Goal: Task Accomplishment & Management: Use online tool/utility

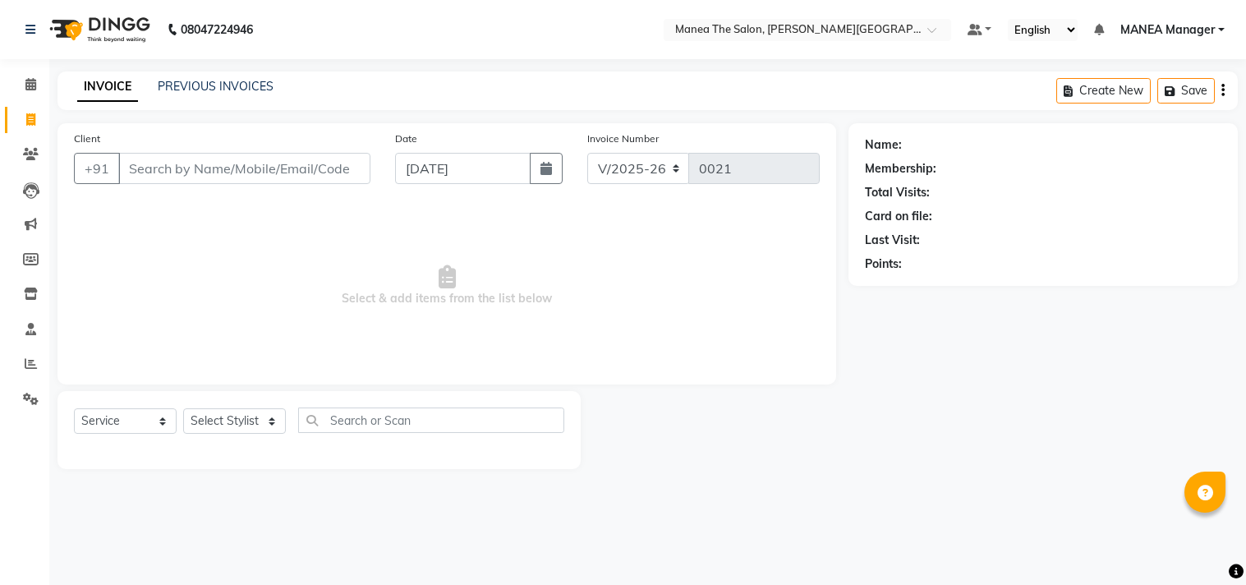
select select "8903"
select select "service"
click at [267, 420] on select "Select Stylist [PERSON_NAME] Manager [PERSON_NAME] [PERSON_NAME] NO STYLIST [PE…" at bounding box center [234, 420] width 103 height 25
select select "90106"
click at [183, 409] on select "Select Stylist [PERSON_NAME] Manager [PERSON_NAME] [PERSON_NAME] NO STYLIST [PE…" at bounding box center [234, 420] width 103 height 25
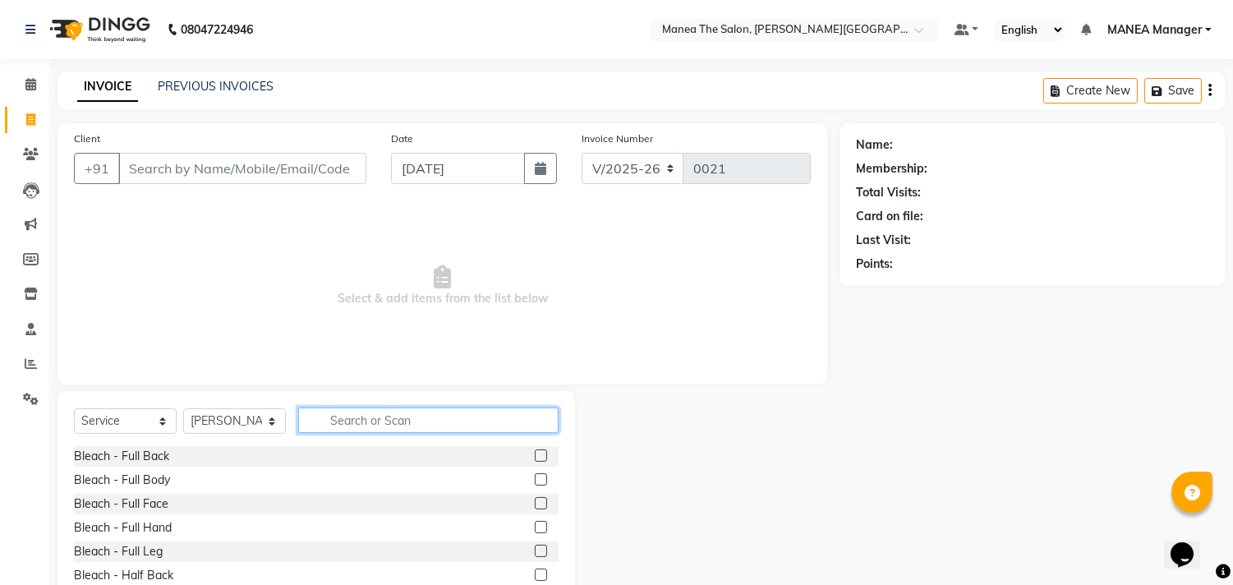
click at [358, 423] on input "text" at bounding box center [428, 419] width 260 height 25
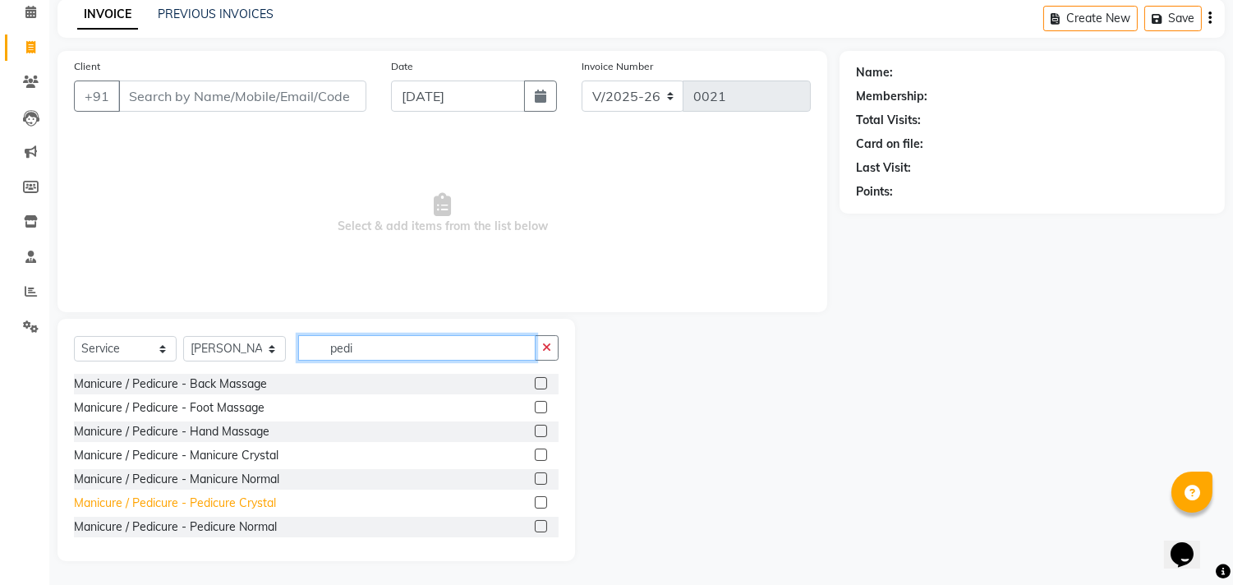
type input "pedi"
click at [220, 499] on div "Manicure / Pedicure - Pedicure Crystal" at bounding box center [175, 502] width 202 height 17
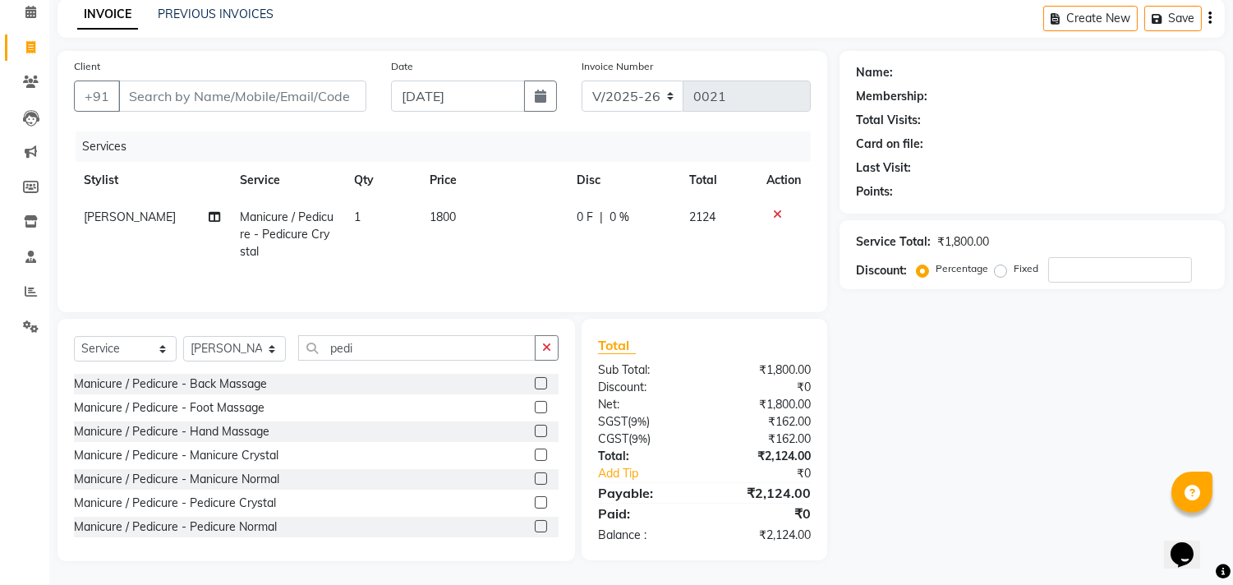
click at [535, 498] on label at bounding box center [541, 502] width 12 height 12
click at [535, 498] on input "checkbox" at bounding box center [540, 503] width 11 height 11
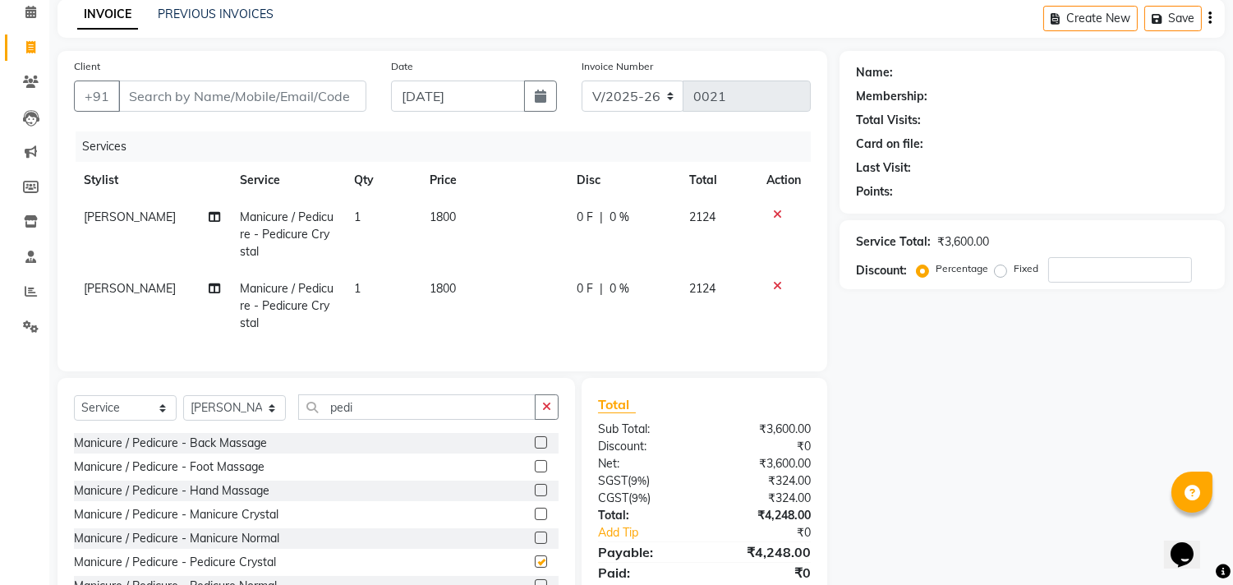
checkbox input "false"
click at [462, 210] on td "1800" at bounding box center [493, 234] width 147 height 71
select select "90106"
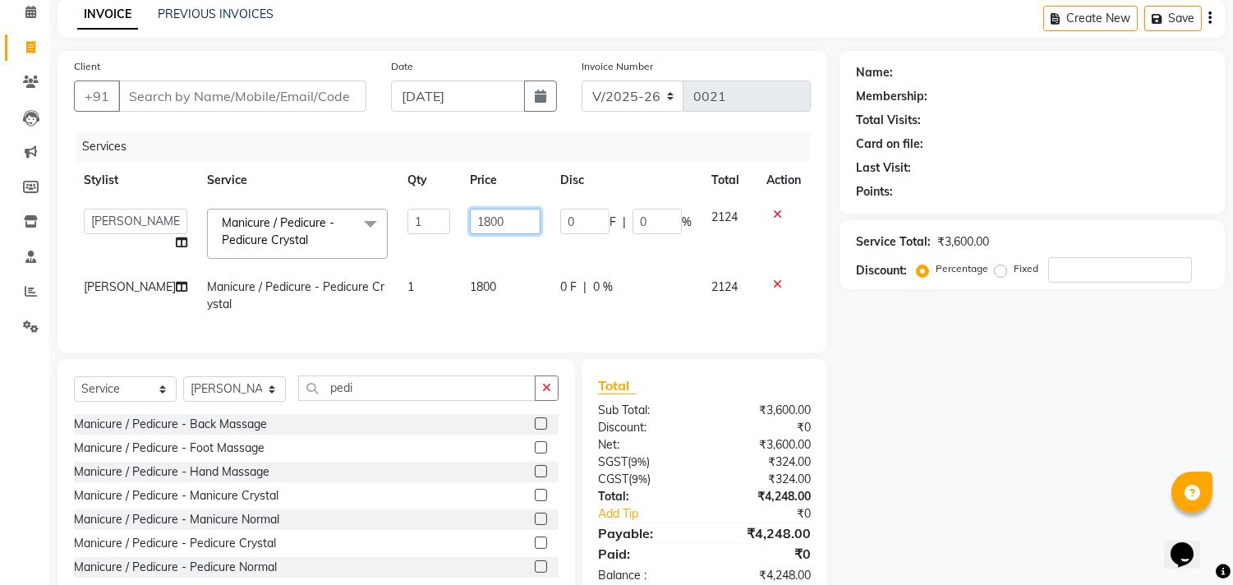
click at [488, 224] on input "1800" at bounding box center [505, 221] width 71 height 25
type input "1"
type input "3000"
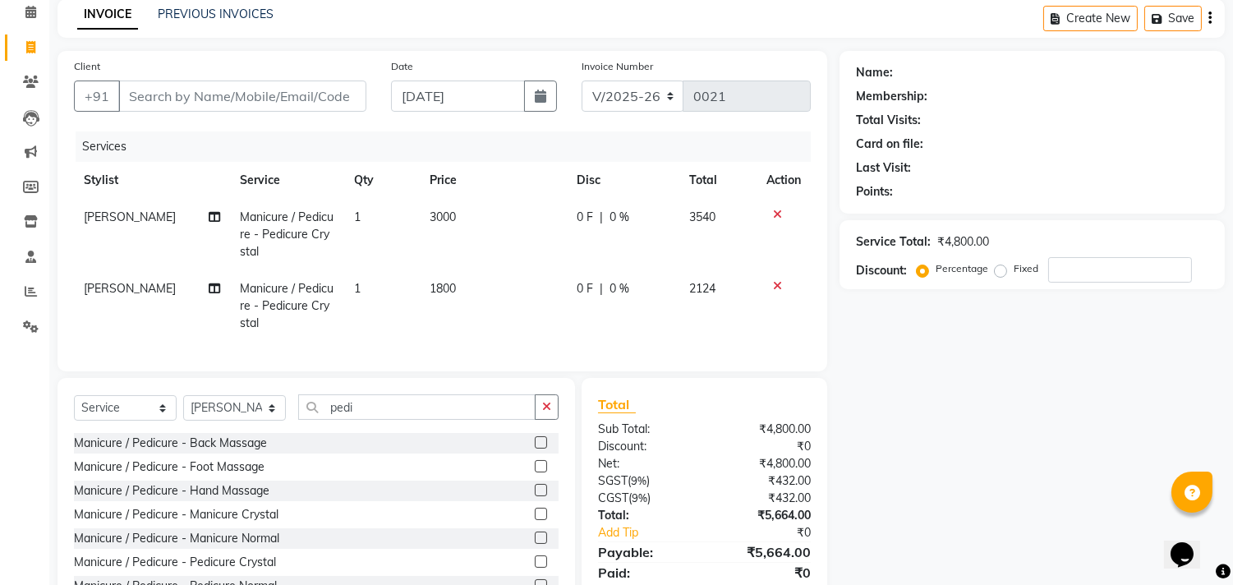
click at [779, 274] on td at bounding box center [783, 305] width 54 height 71
click at [780, 280] on icon at bounding box center [777, 285] width 9 height 11
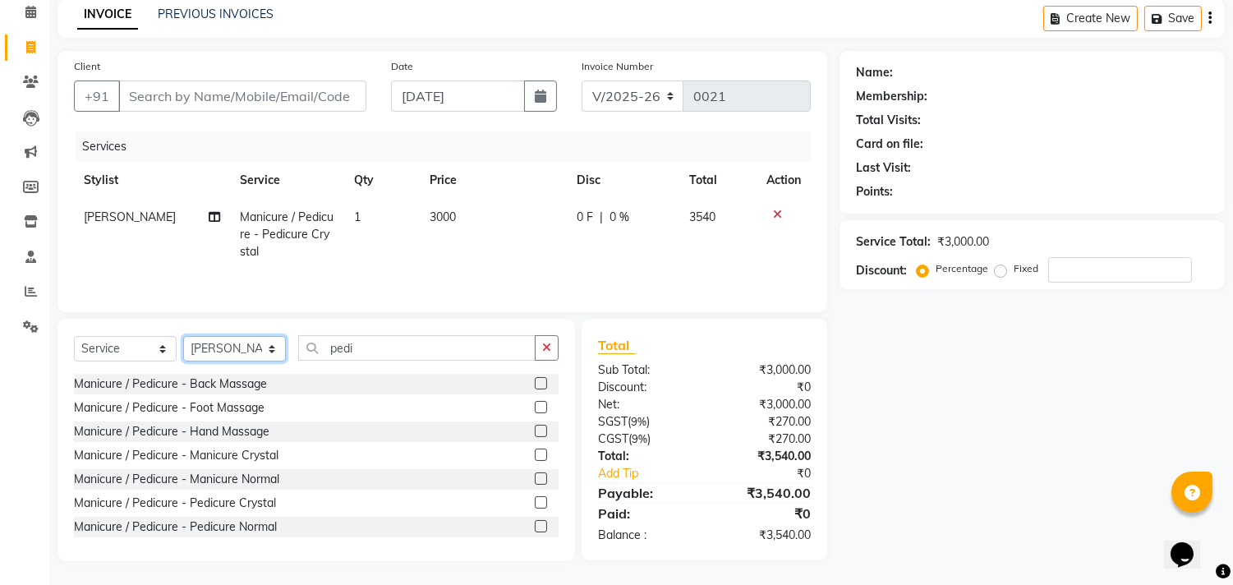
click at [278, 349] on select "Select Stylist [PERSON_NAME] Manager [PERSON_NAME] [PERSON_NAME] NO STYLIST [PE…" at bounding box center [234, 348] width 103 height 25
click at [183, 337] on select "Select Stylist [PERSON_NAME] Manager [PERSON_NAME] [PERSON_NAME] NO STYLIST [PE…" at bounding box center [234, 348] width 103 height 25
click at [370, 351] on input "pedi" at bounding box center [416, 347] width 237 height 25
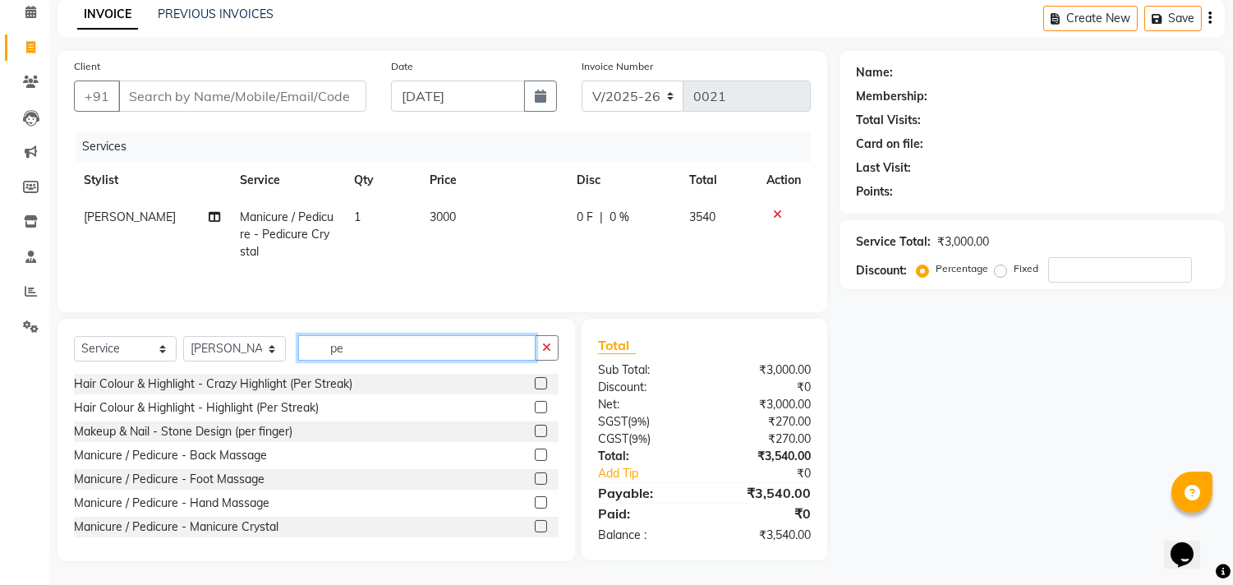
type input "p"
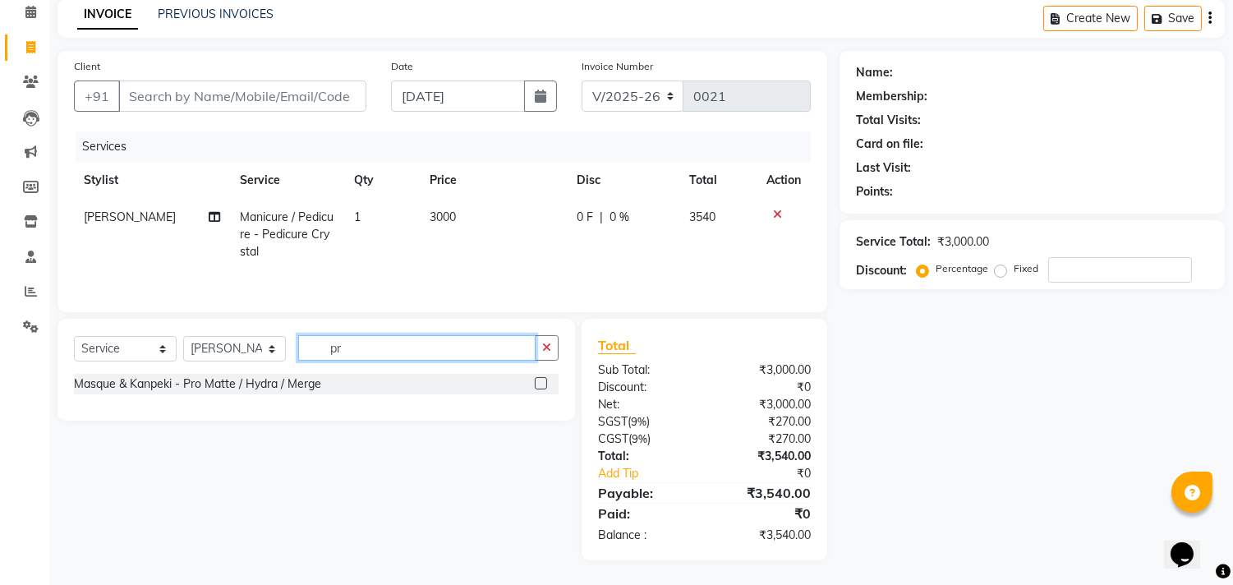
type input "p"
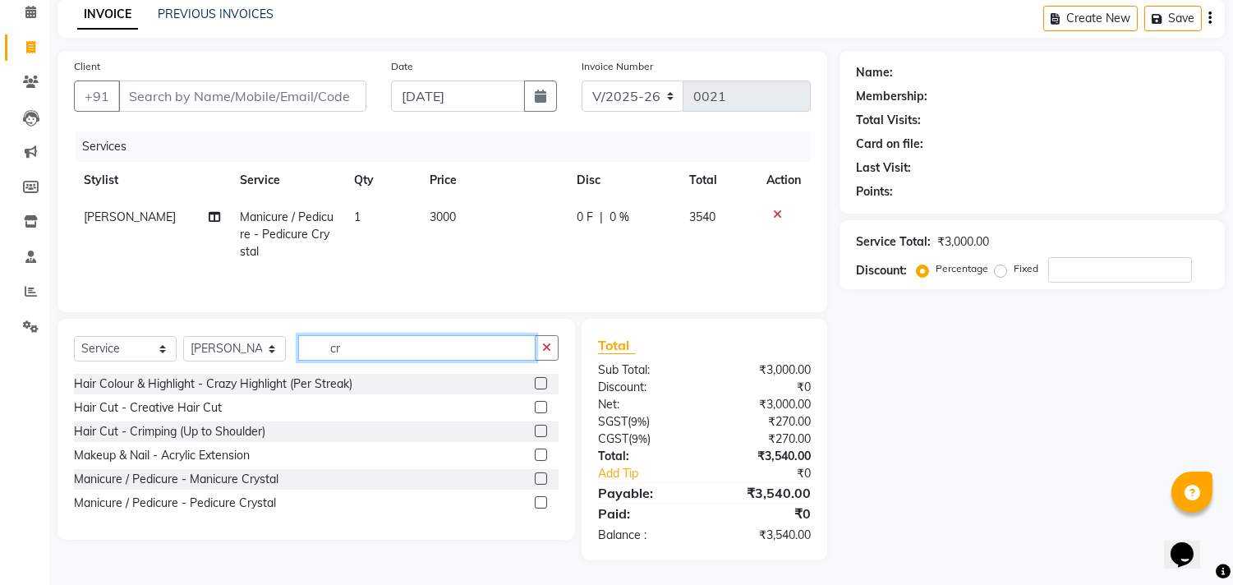
type input "c"
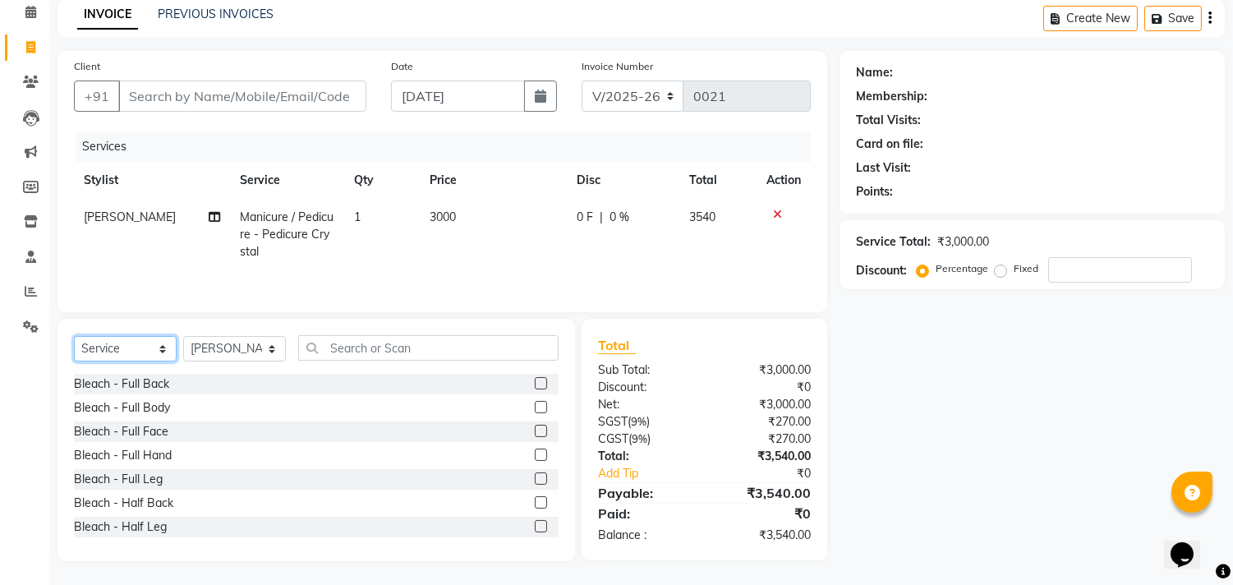
click at [160, 351] on select "Select Service Product Membership Package Voucher Prepaid Gift Card" at bounding box center [125, 348] width 103 height 25
select select "product"
click at [74, 337] on select "Select Service Product Membership Package Voucher Prepaid Gift Card" at bounding box center [125, 348] width 103 height 25
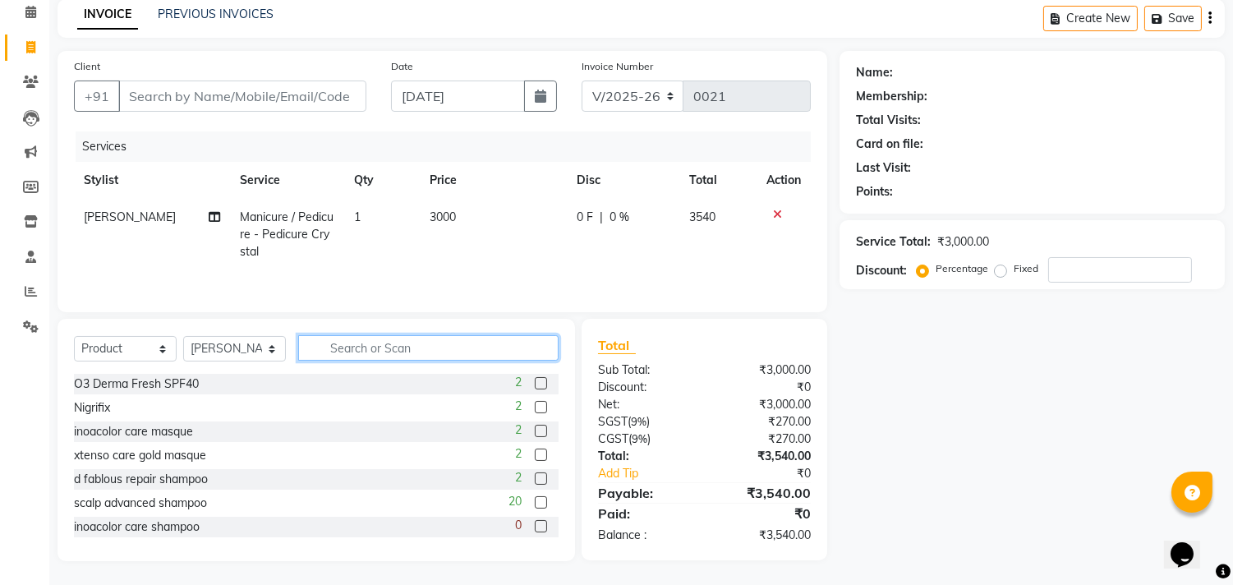
click at [415, 348] on input "text" at bounding box center [428, 347] width 260 height 25
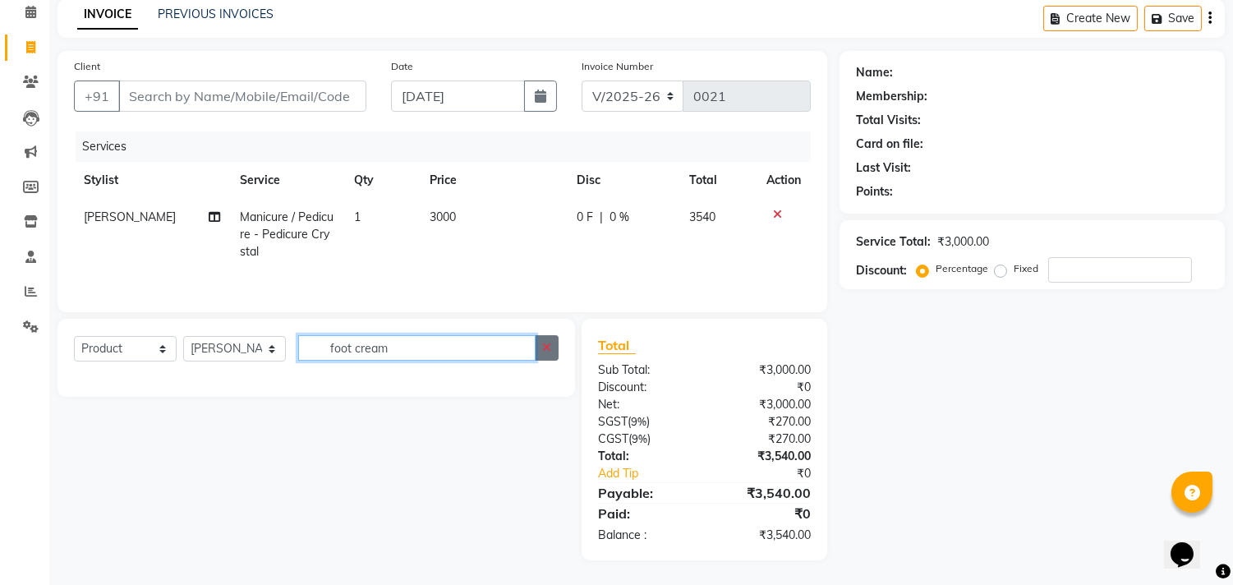
type input "foot cream"
click at [550, 343] on icon "button" at bounding box center [546, 347] width 9 height 11
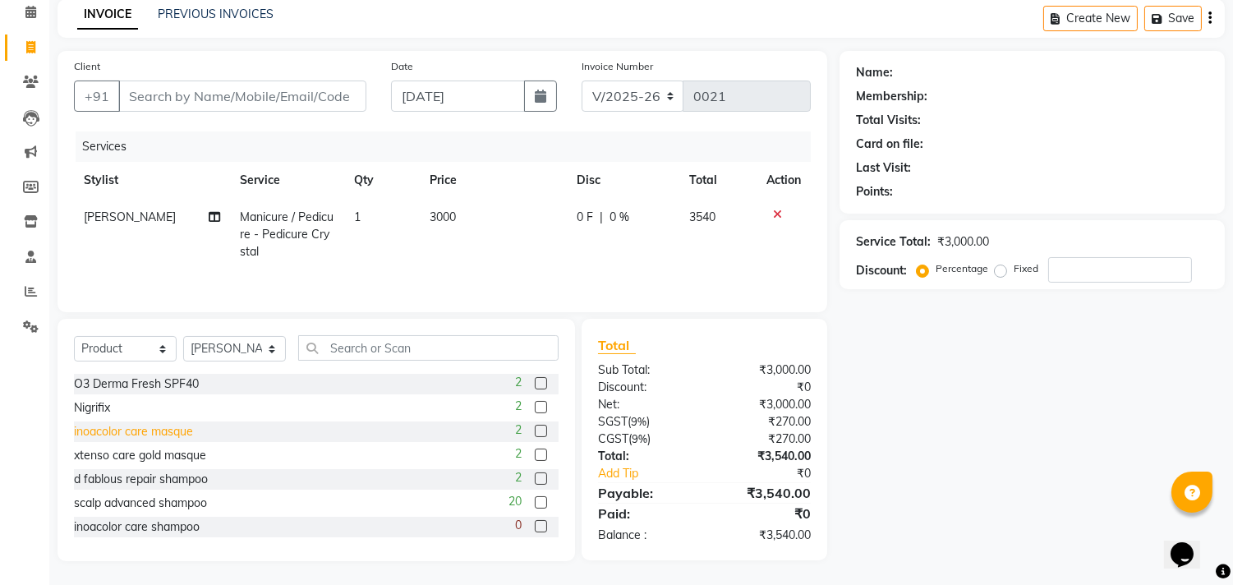
click at [174, 432] on div "inoacolor care masque" at bounding box center [133, 431] width 119 height 17
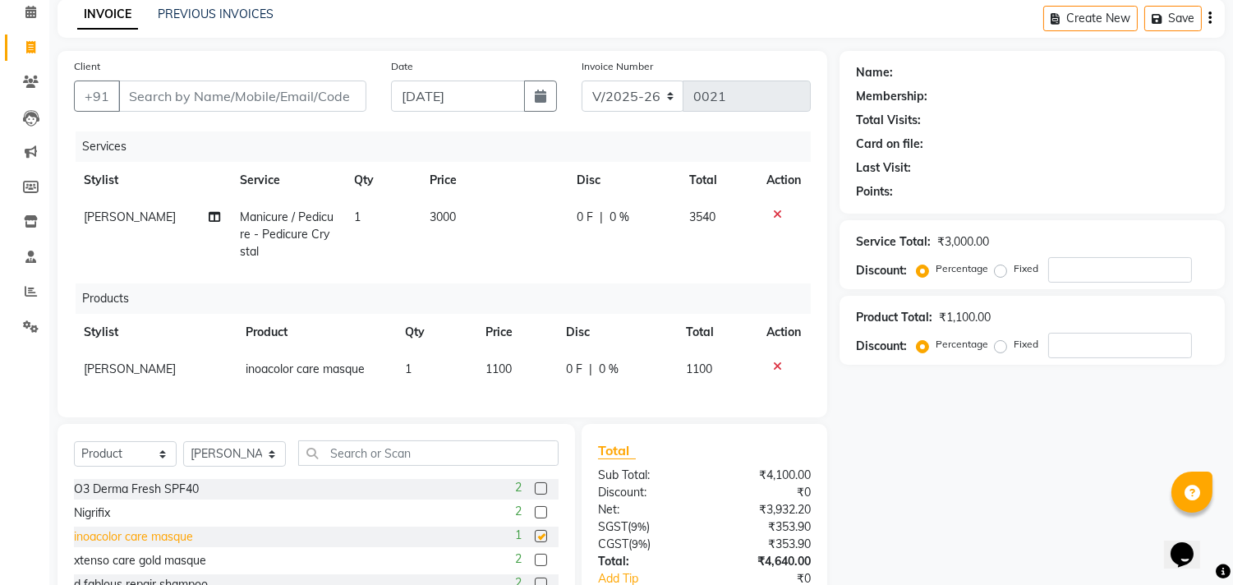
checkbox input "false"
click at [517, 365] on td "1100" at bounding box center [515, 369] width 80 height 37
select select "90106"
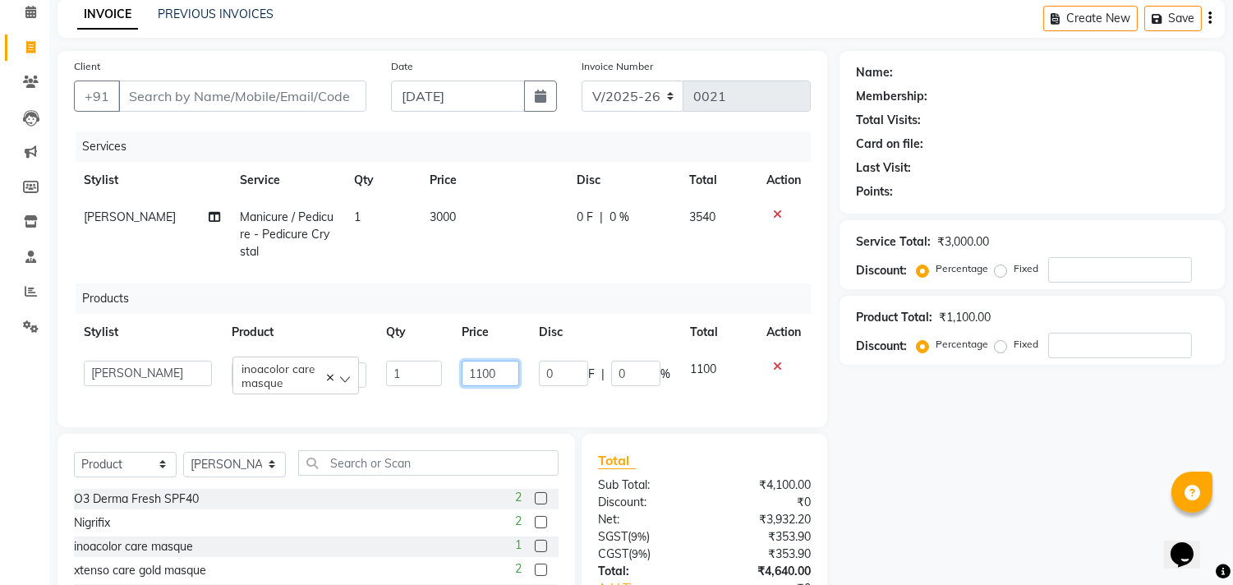
click at [496, 370] on input "1100" at bounding box center [490, 373] width 57 height 25
type input "1"
type input "325"
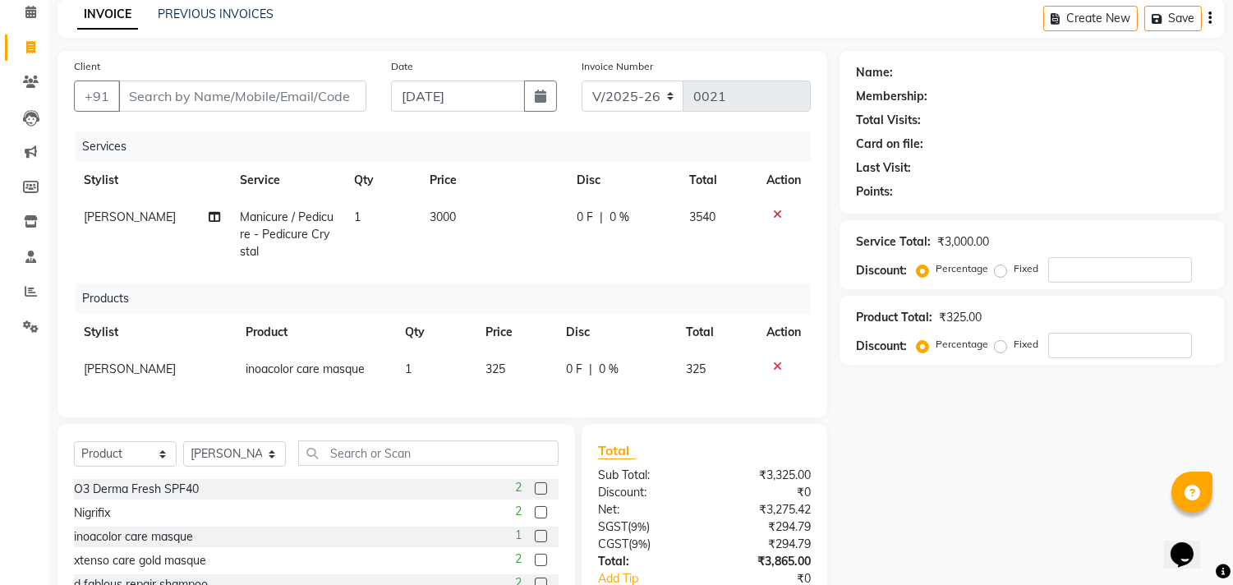
click at [871, 517] on div "Name: Membership: Total Visits: Card on file: Last Visit: Points: Service Total…" at bounding box center [1037, 358] width 397 height 615
